Goal: Task Accomplishment & Management: Manage account settings

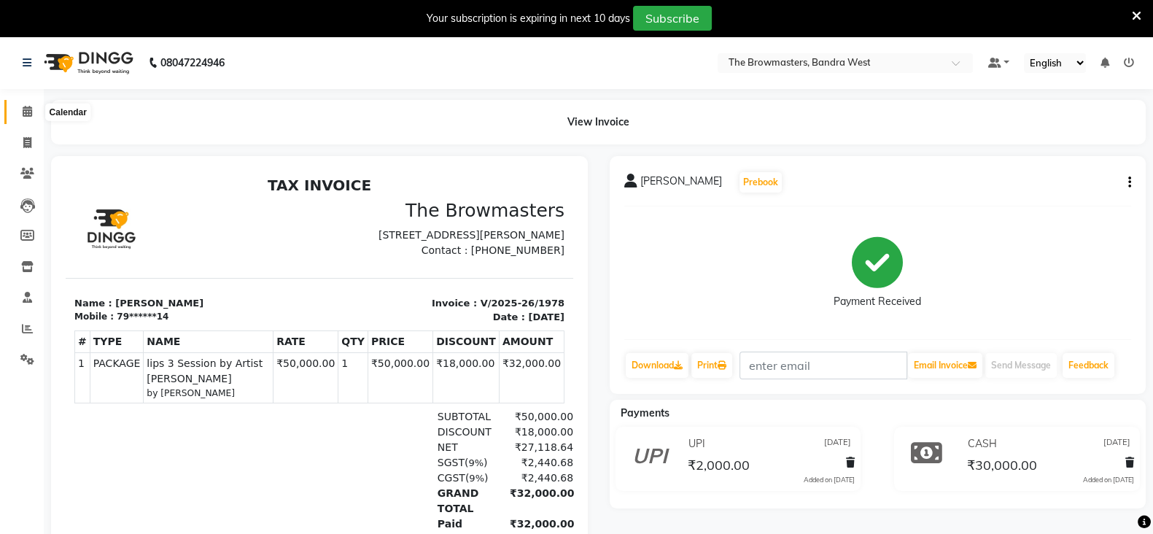
click at [28, 111] on icon at bounding box center [27, 111] width 9 height 11
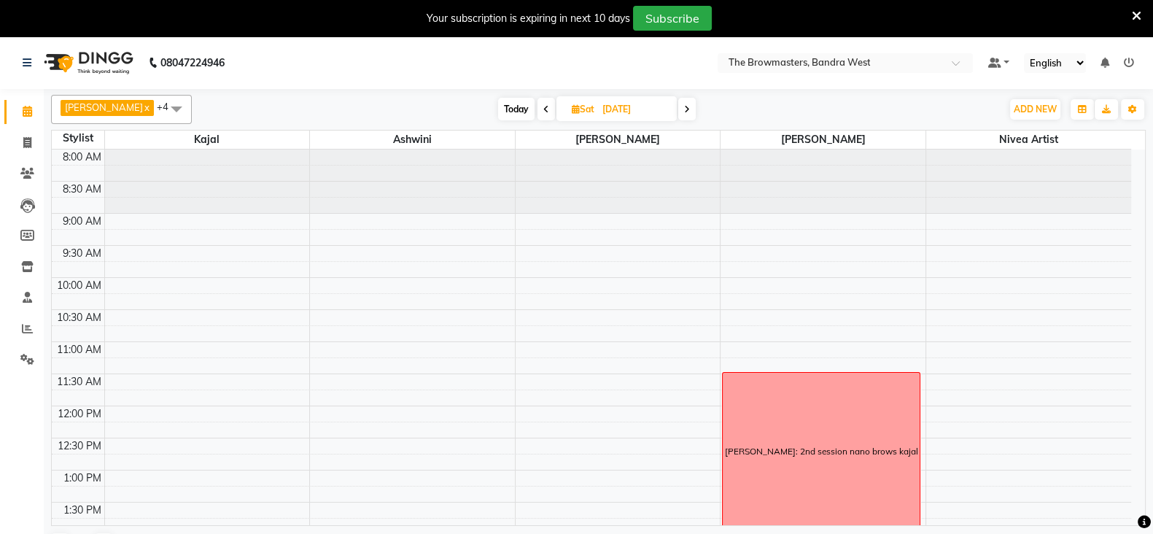
click at [580, 106] on icon at bounding box center [576, 108] width 8 height 9
select select "9"
select select "2025"
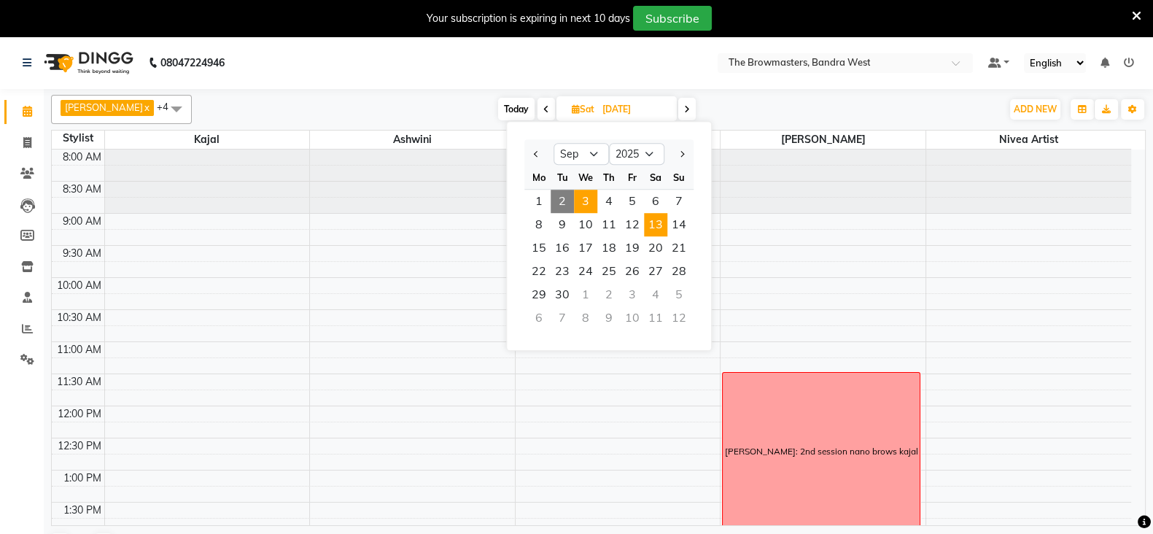
click at [594, 201] on span "3" at bounding box center [585, 201] width 23 height 23
type input "[DATE]"
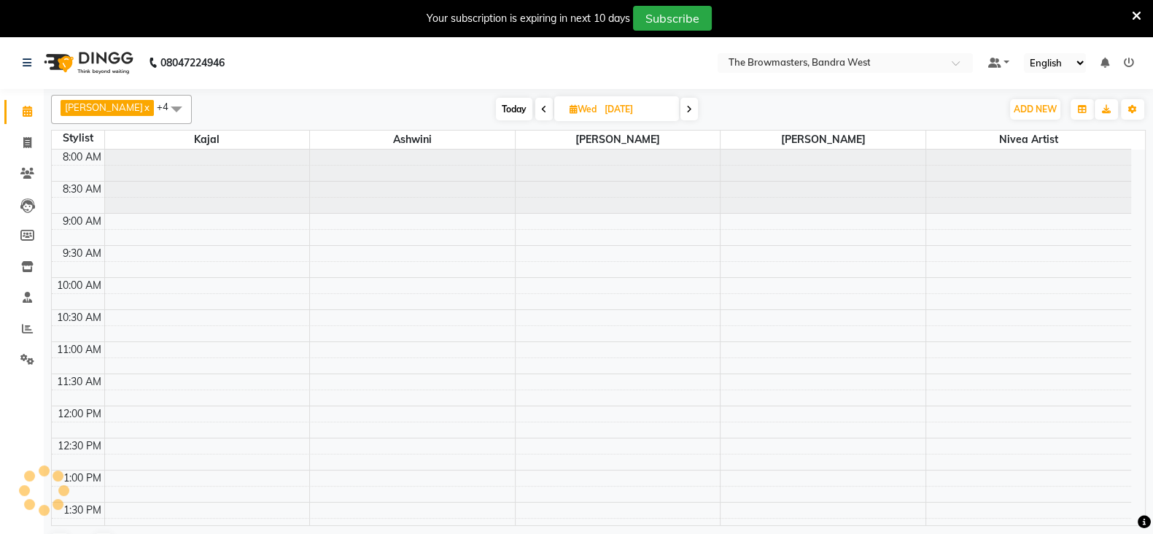
scroll to position [451, 0]
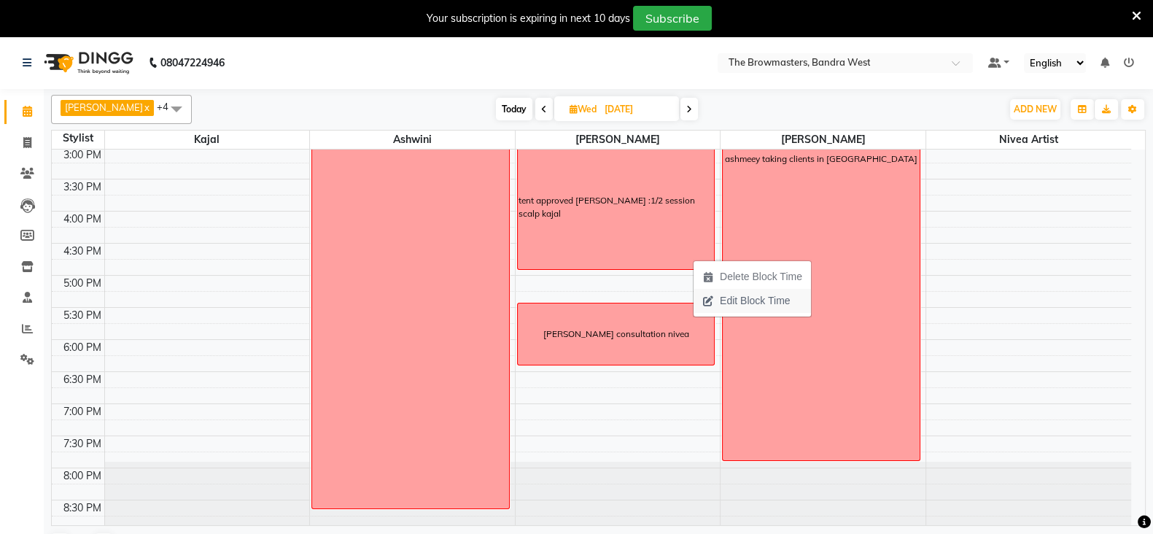
click at [740, 298] on span "Edit Block Time" at bounding box center [755, 300] width 70 height 15
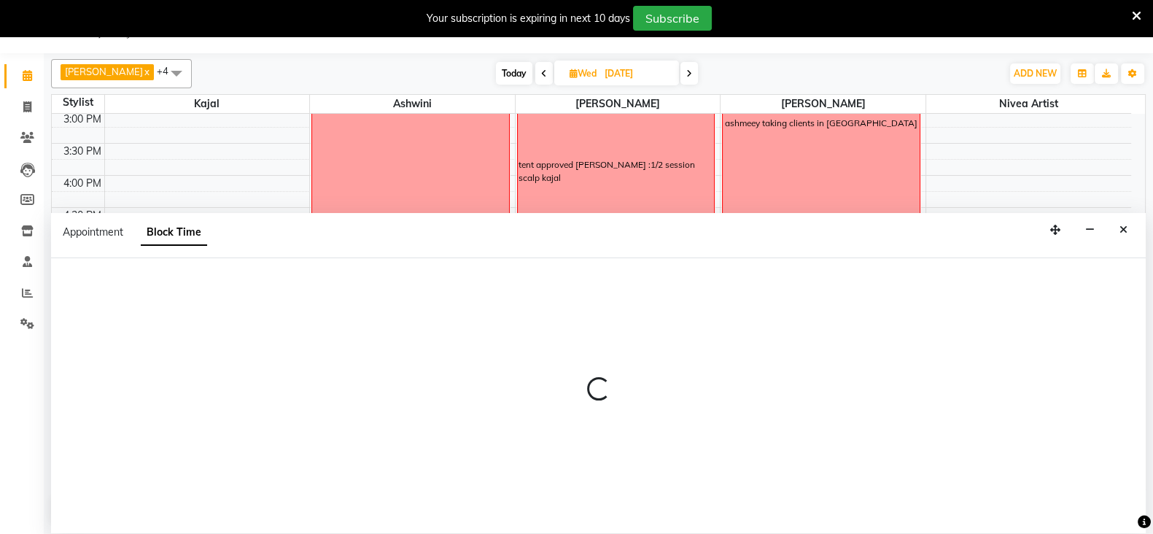
select select "64307"
select select "900"
select select "1020"
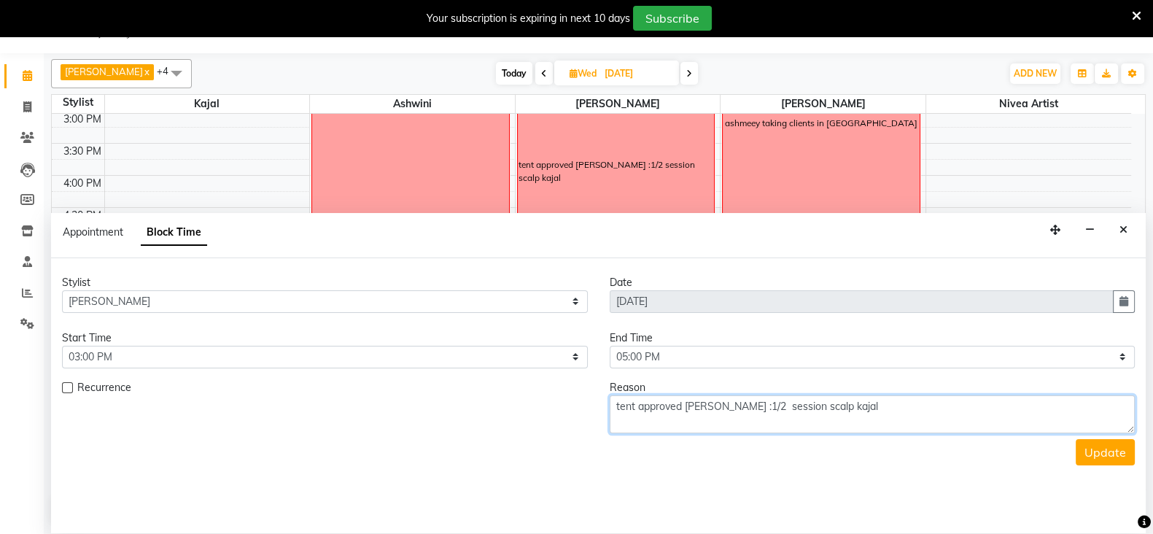
click at [686, 405] on textarea "tent approved [PERSON_NAME] :1/2 session scalp kajal" at bounding box center [873, 414] width 526 height 38
click at [756, 403] on textarea "[PERSON_NAME] :1/2 session scalp kajal" at bounding box center [873, 414] width 526 height 38
click at [751, 397] on textarea "[PERSON_NAME] :1/2 session scalp kajal" at bounding box center [873, 414] width 526 height 38
type textarea "[PERSON_NAME] :1/2 session scalp paid full kajal"
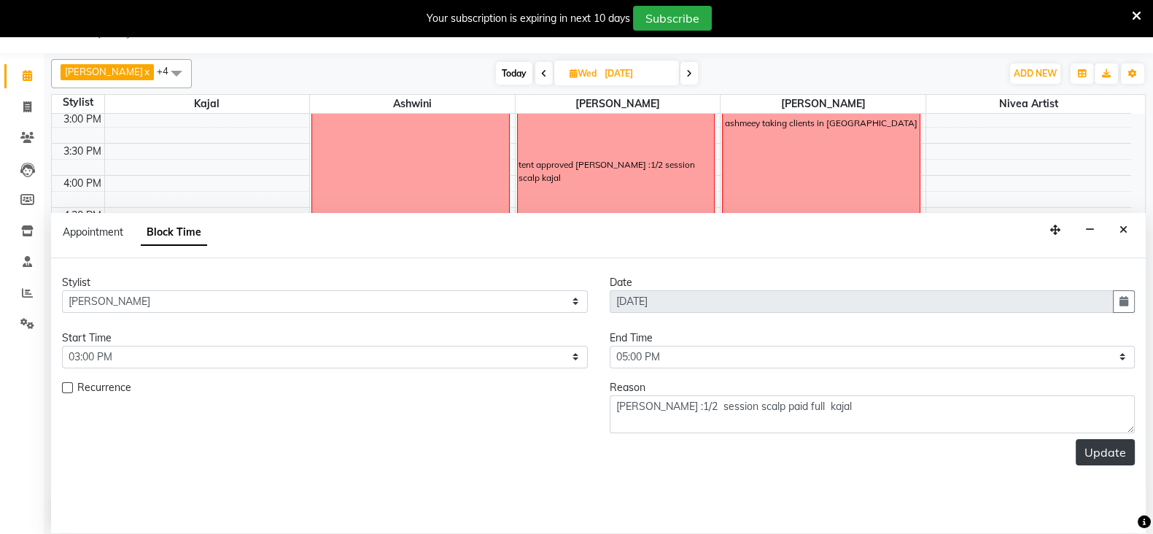
click at [1106, 446] on button "Update" at bounding box center [1105, 452] width 59 height 26
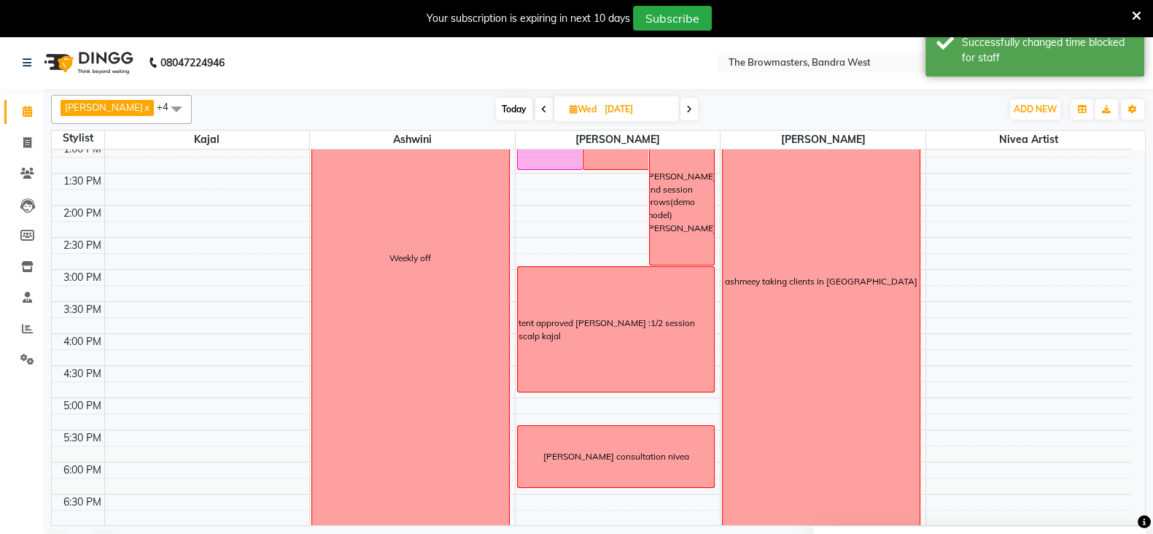
scroll to position [451, 0]
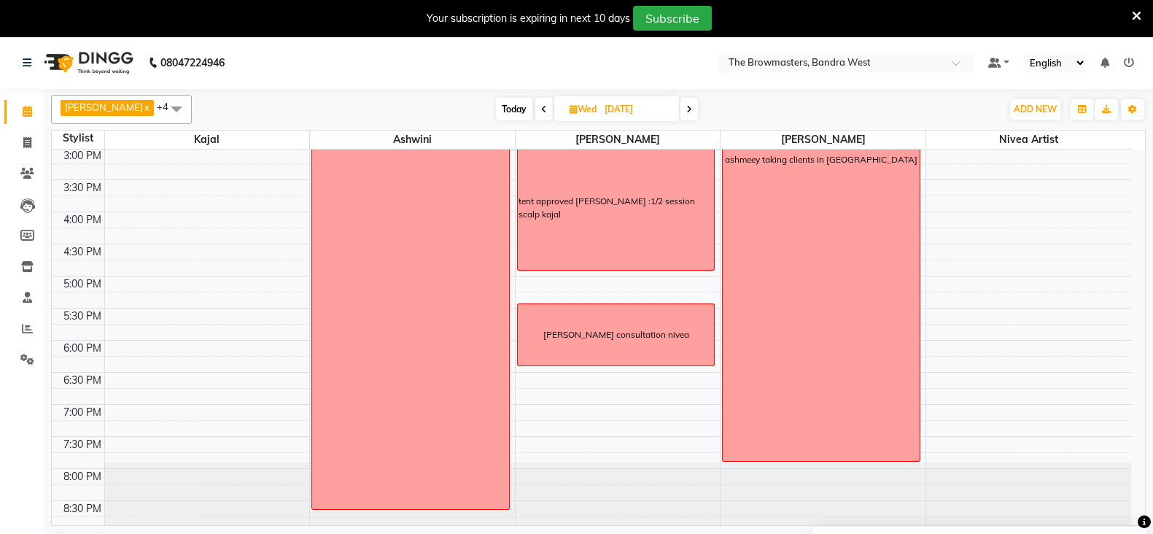
click at [577, 111] on icon at bounding box center [574, 108] width 8 height 9
select select "9"
select select "2025"
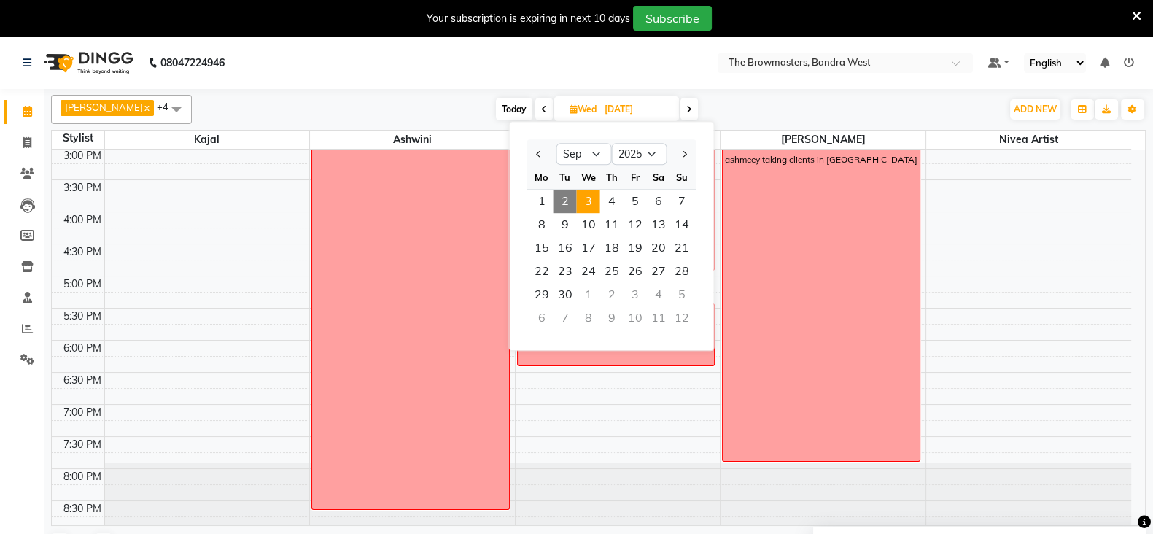
click at [564, 199] on span "2" at bounding box center [565, 201] width 23 height 23
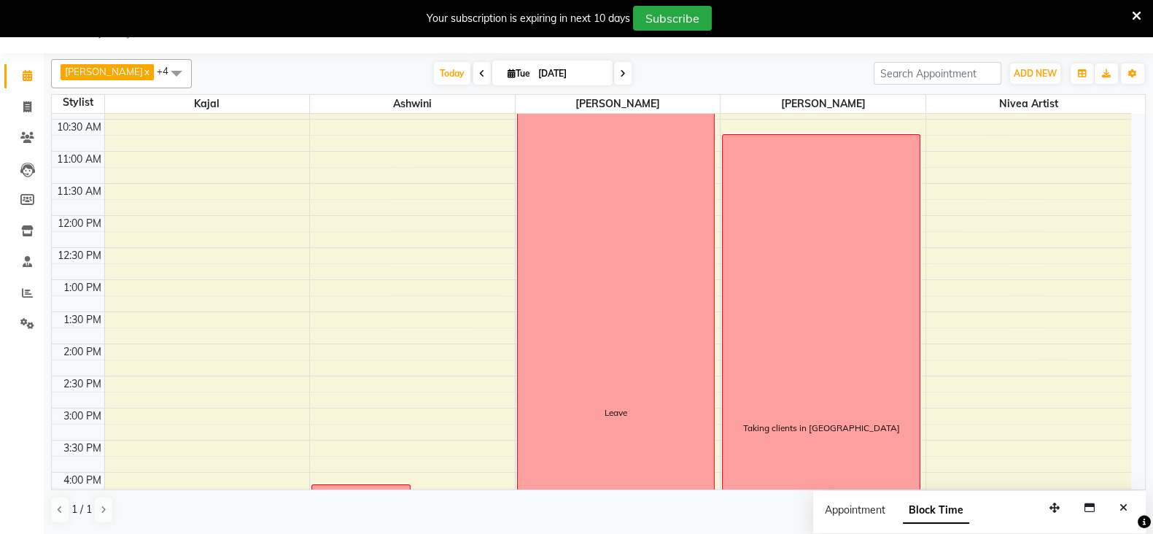
scroll to position [153, 0]
click at [619, 77] on span at bounding box center [623, 73] width 18 height 23
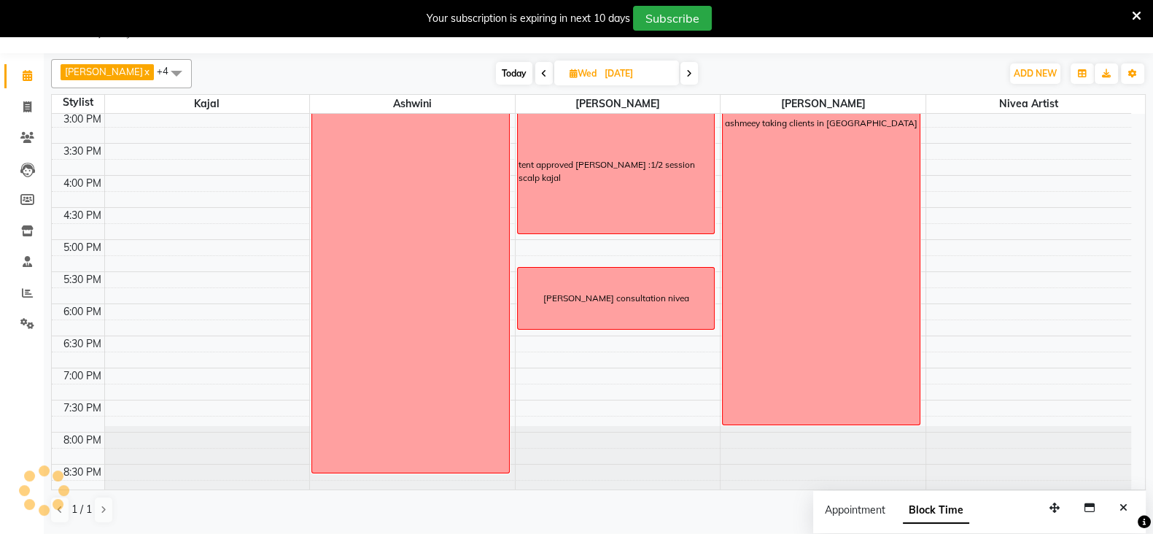
click at [686, 66] on span at bounding box center [689, 73] width 18 height 23
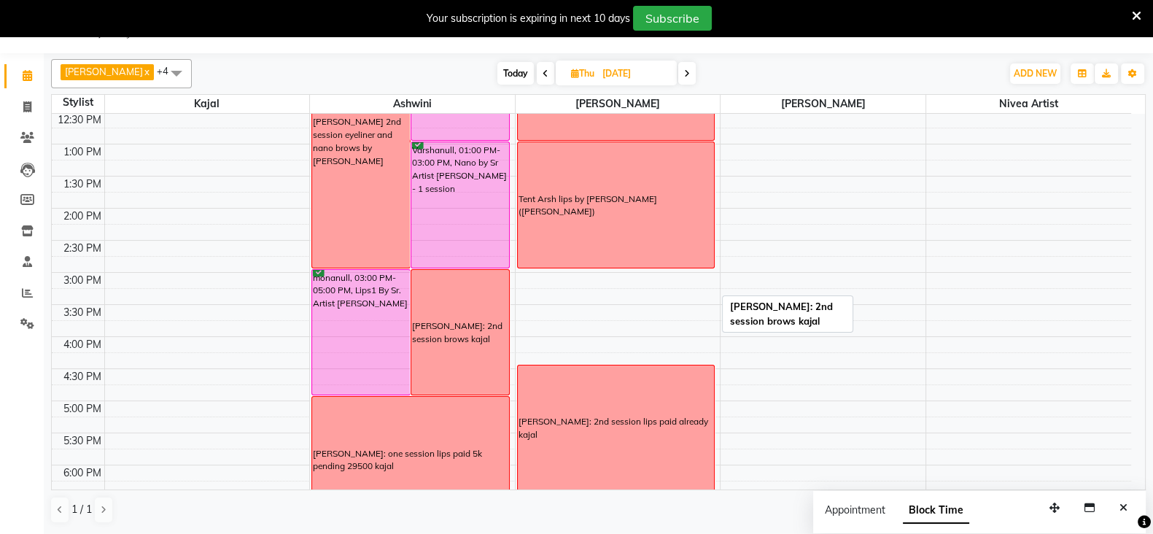
scroll to position [292, 0]
click at [548, 62] on span at bounding box center [546, 73] width 18 height 23
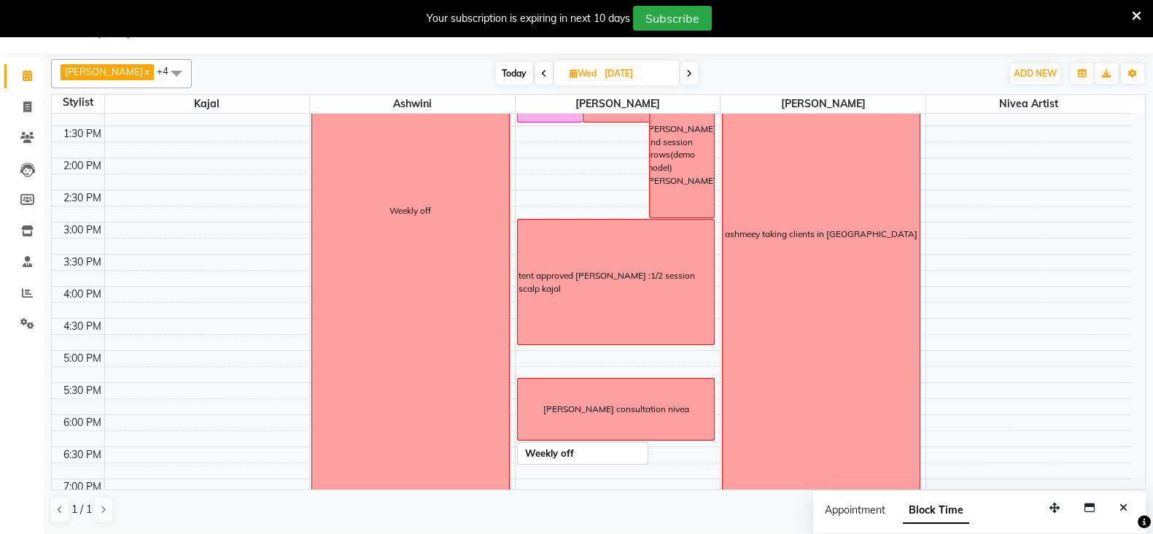
scroll to position [342, 0]
click at [549, 71] on span at bounding box center [544, 73] width 18 height 23
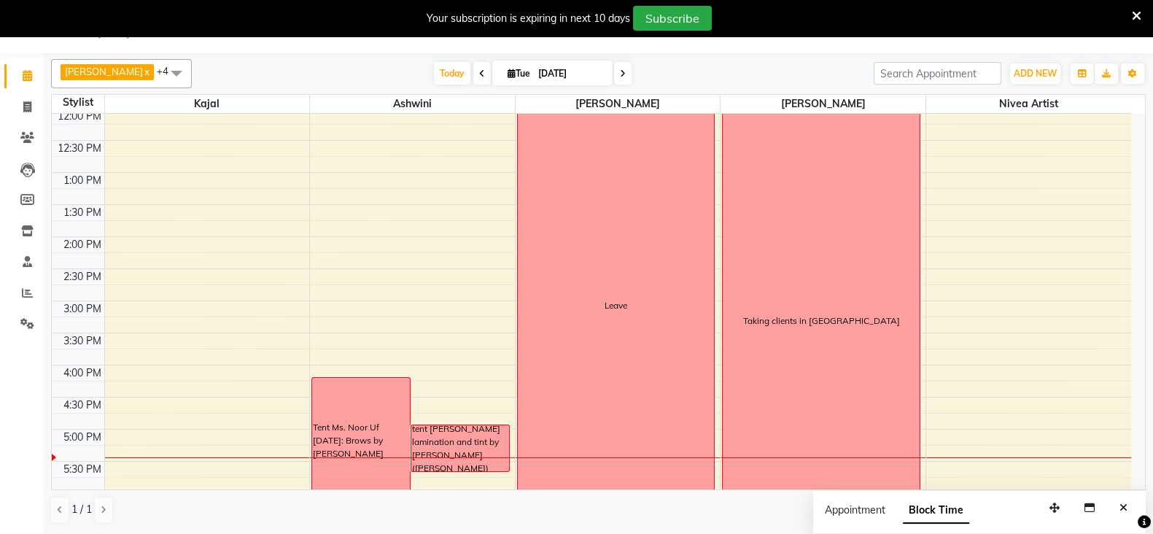
scroll to position [264, 0]
click at [626, 77] on span at bounding box center [623, 73] width 18 height 23
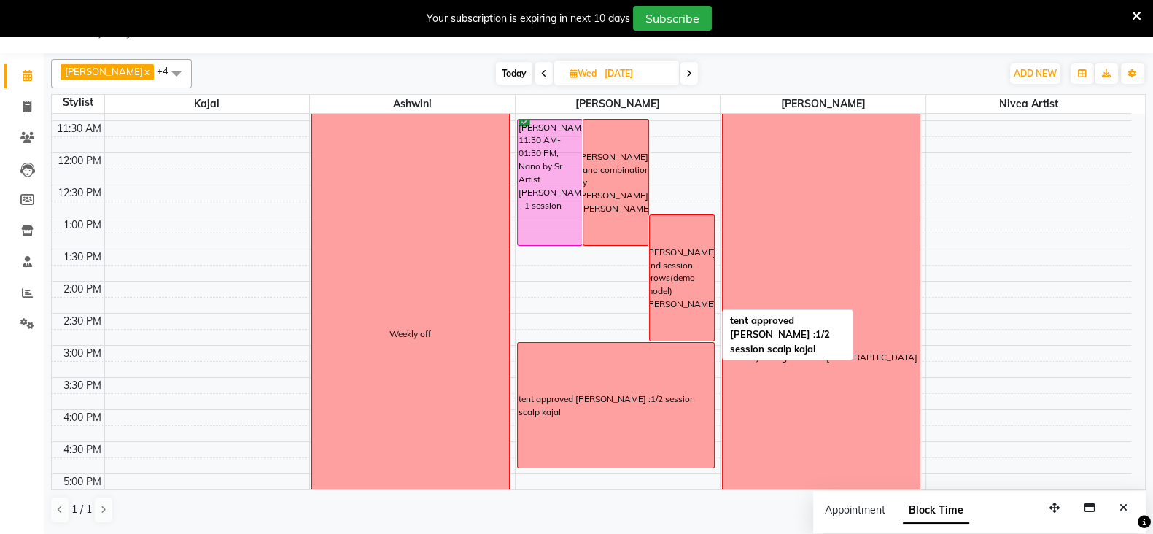
scroll to position [216, 0]
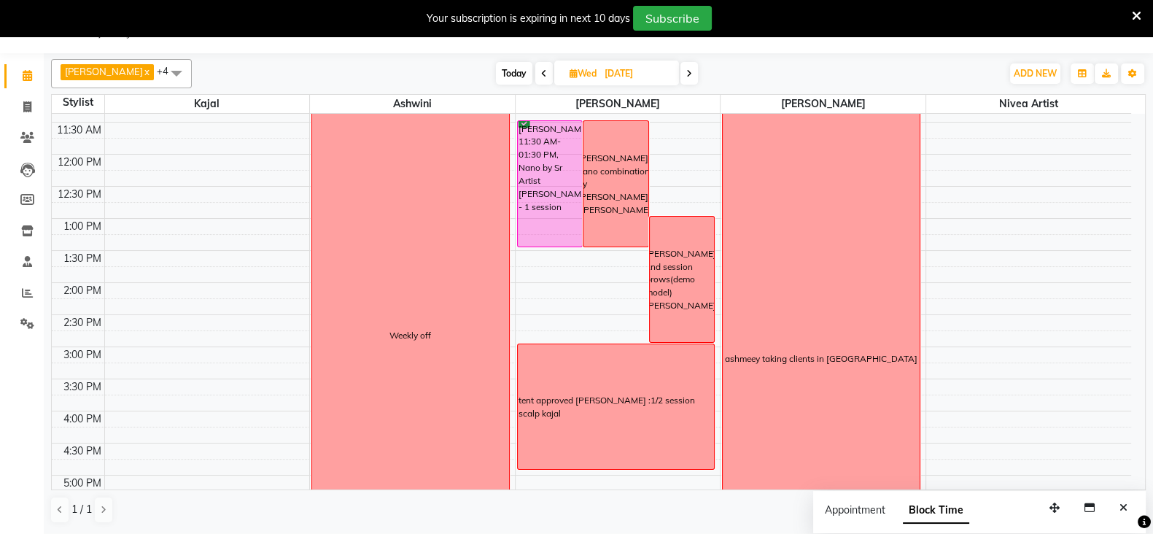
click at [692, 74] on icon at bounding box center [689, 73] width 6 height 9
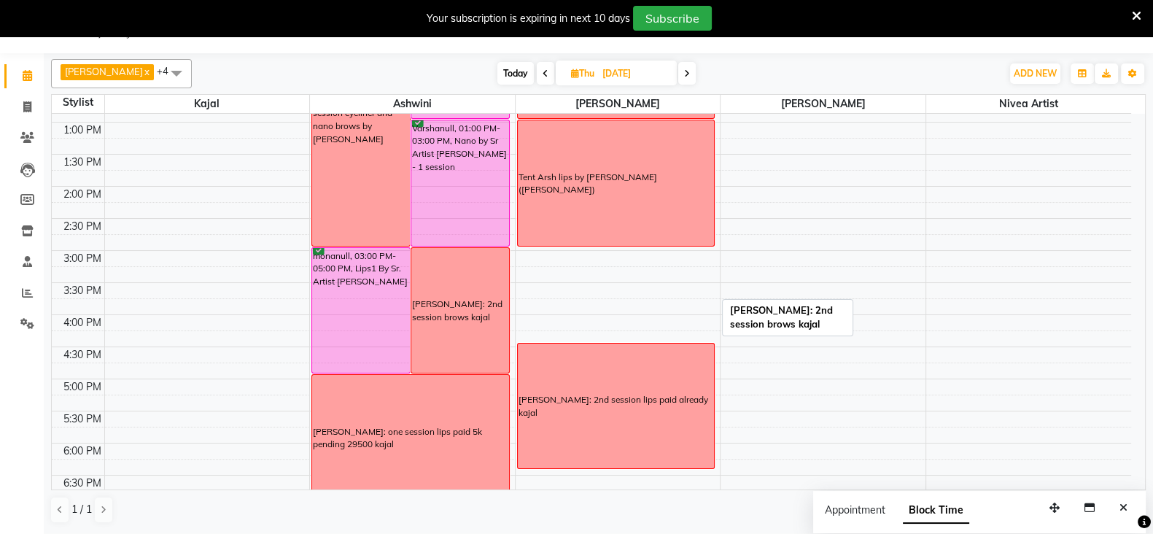
scroll to position [317, 0]
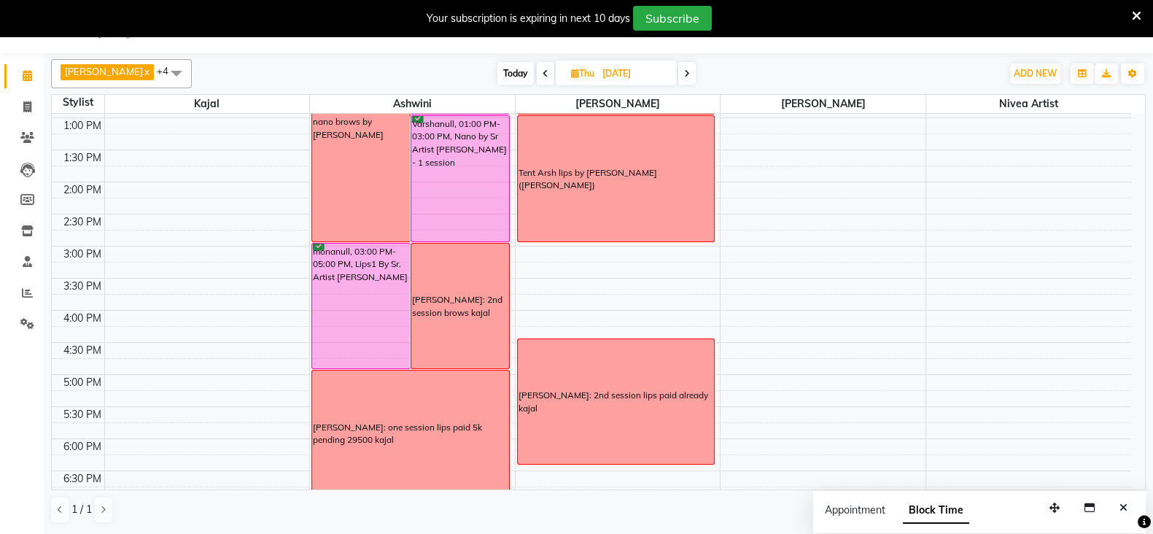
click at [691, 63] on span at bounding box center [687, 73] width 18 height 23
type input "[DATE]"
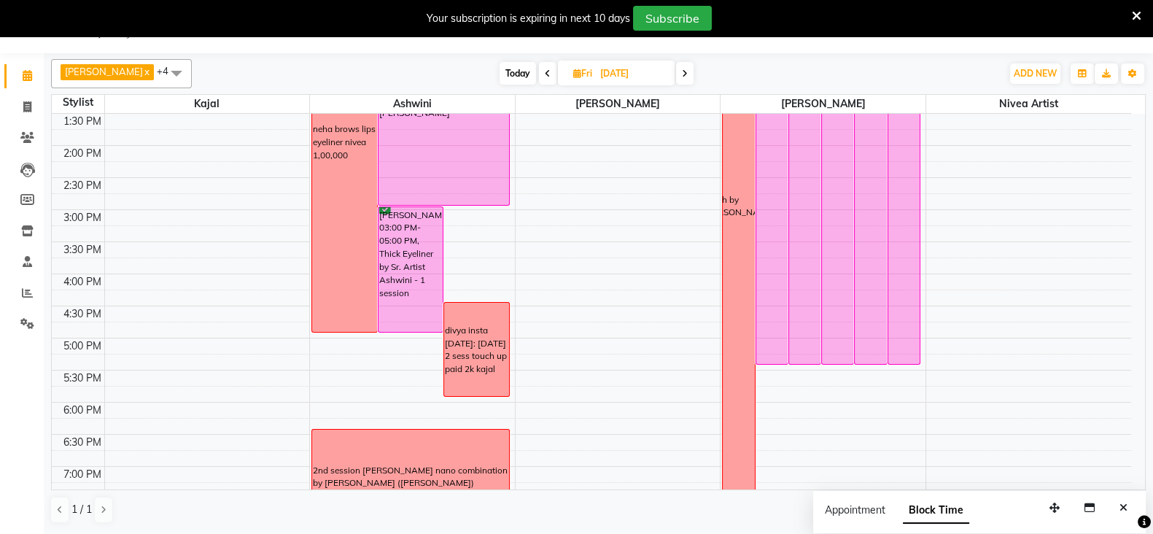
scroll to position [451, 0]
